Goal: Check status: Check status

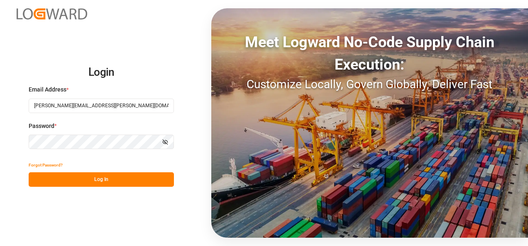
click at [119, 181] on button "Log In" at bounding box center [101, 180] width 145 height 15
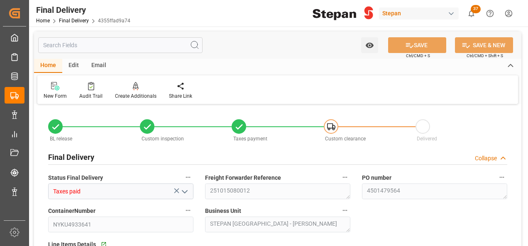
type input "08-10-2025"
type input "[DATE]"
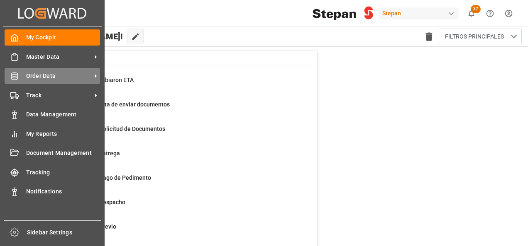
click at [28, 70] on div "Order Data Order Data" at bounding box center [52, 76] width 95 height 16
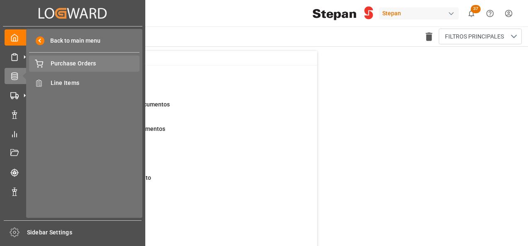
click at [75, 63] on span "Purchase Orders" at bounding box center [95, 63] width 89 height 9
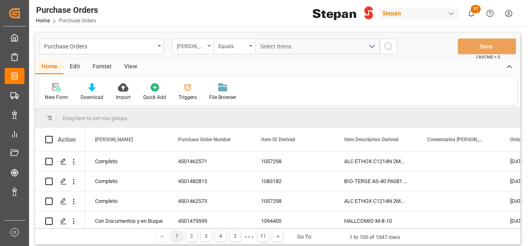
click at [207, 46] on div "[PERSON_NAME]" at bounding box center [192, 47] width 41 height 16
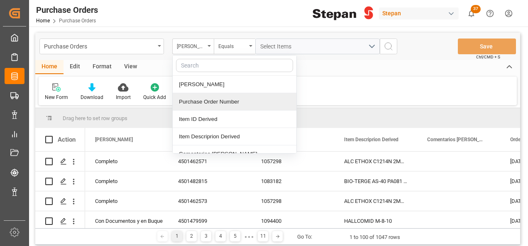
click at [196, 100] on div "Purchase Order Number" at bounding box center [235, 101] width 124 height 17
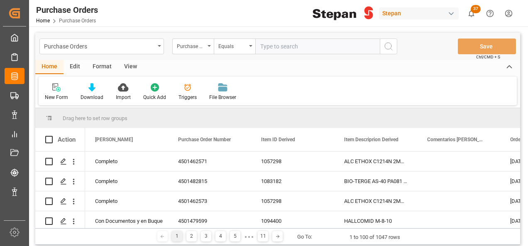
click at [267, 48] on input "text" at bounding box center [317, 47] width 124 height 16
type input "4501488026"
click at [389, 46] on icon "search button" at bounding box center [388, 46] width 10 height 10
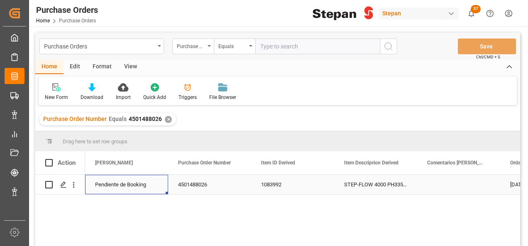
click at [119, 188] on div "Pendiente de Booking" at bounding box center [126, 184] width 63 height 19
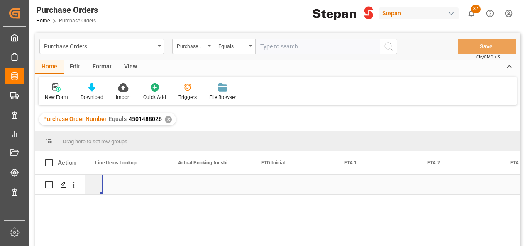
scroll to position [0, 912]
click at [194, 177] on div "Press SPACE to select this row." at bounding box center [209, 184] width 83 height 19
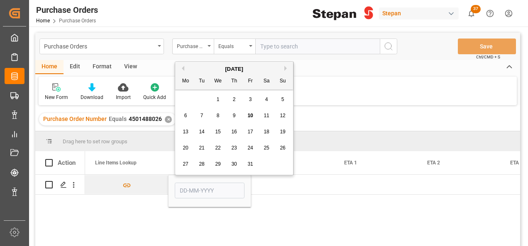
click at [248, 116] on span "10" at bounding box center [249, 116] width 5 height 6
type input "[DATE]"
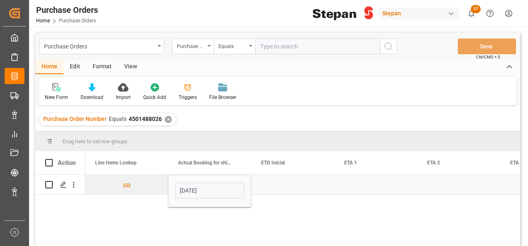
click at [279, 191] on div "Press SPACE to select this row." at bounding box center [292, 184] width 83 height 19
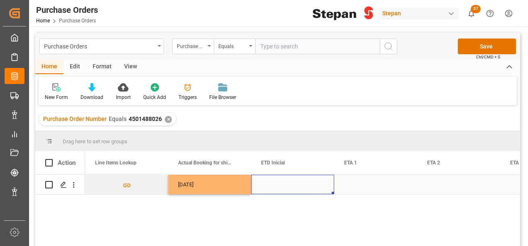
click at [290, 180] on div "Press SPACE to select this row." at bounding box center [292, 184] width 83 height 19
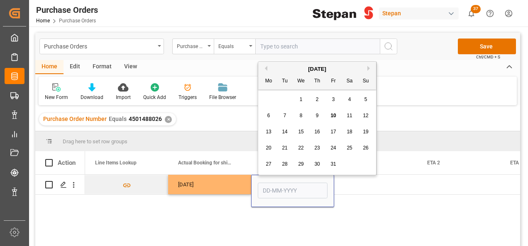
click at [348, 129] on span "18" at bounding box center [348, 132] width 5 height 6
type input "[DATE]"
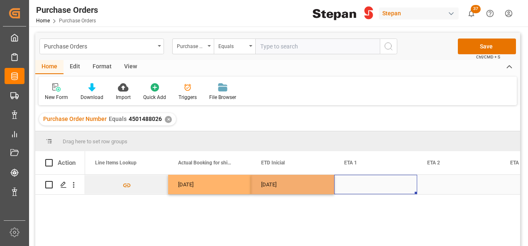
click at [364, 185] on div "Press SPACE to select this row." at bounding box center [375, 184] width 83 height 19
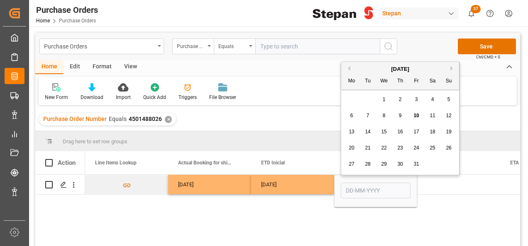
click at [449, 69] on div "[DATE]" at bounding box center [400, 69] width 118 height 8
click at [451, 68] on button "Next Month" at bounding box center [452, 68] width 5 height 5
click at [387, 150] on div "19" at bounding box center [384, 149] width 10 height 10
type input "[DATE]"
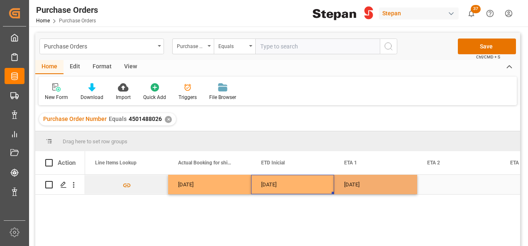
drag, startPoint x: 313, startPoint y: 185, endPoint x: 324, endPoint y: 180, distance: 12.6
click at [313, 185] on div "[DATE]" at bounding box center [292, 184] width 83 height 19
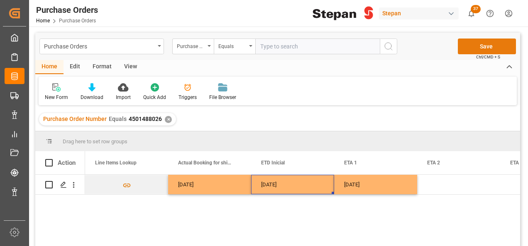
click at [479, 46] on button "Save" at bounding box center [486, 47] width 58 height 16
